Goal: Navigation & Orientation: Find specific page/section

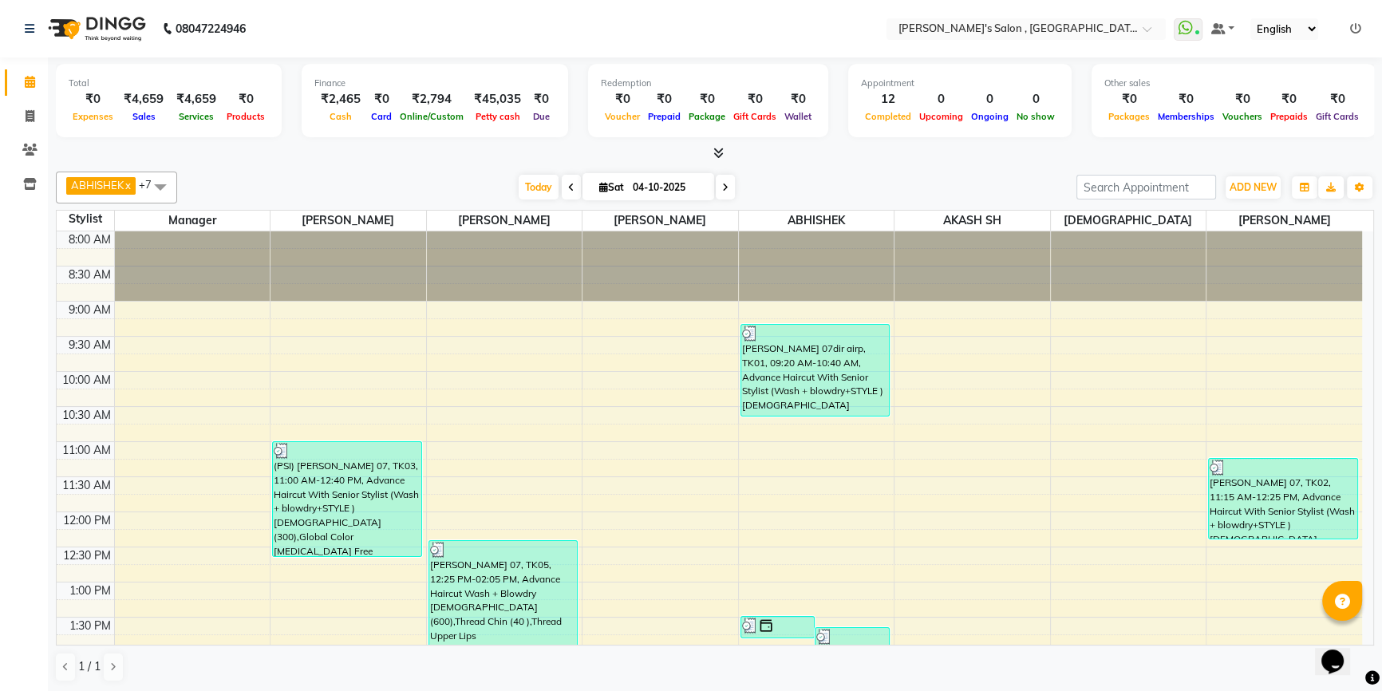
scroll to position [605, 0]
